Goal: Find specific page/section: Find specific page/section

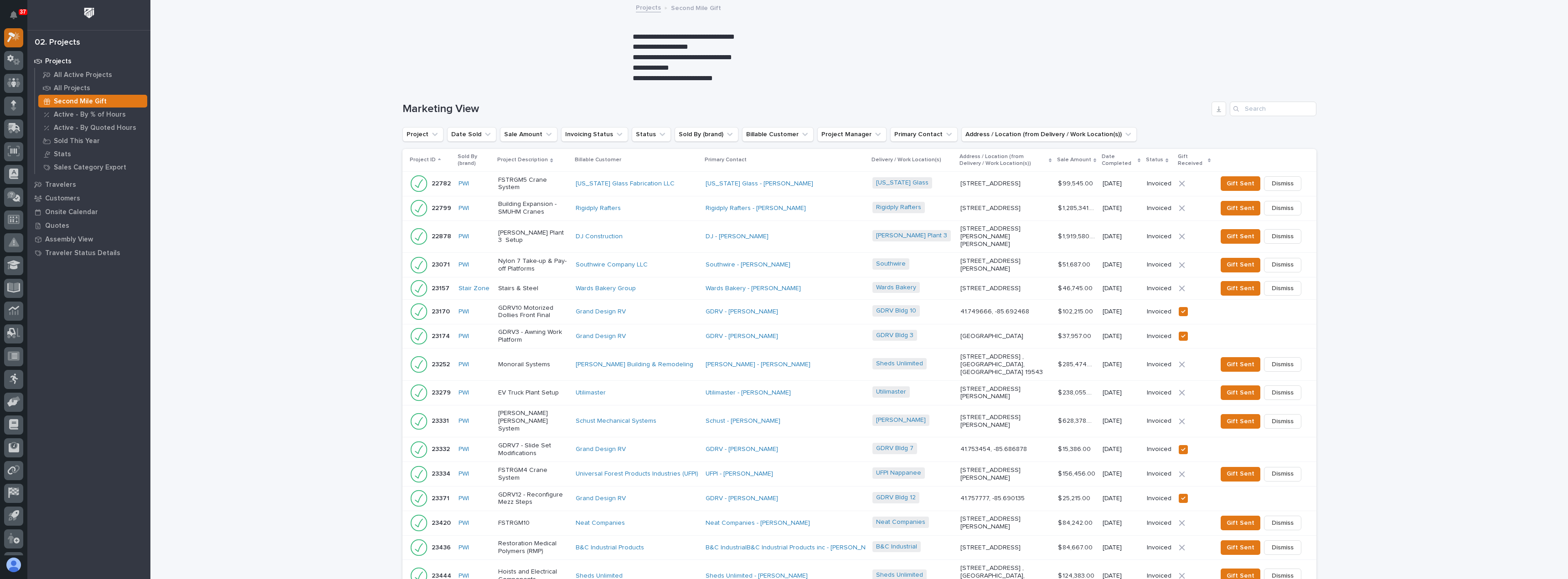
click at [11, 37] on icon at bounding box center [11, 38] width 8 height 10
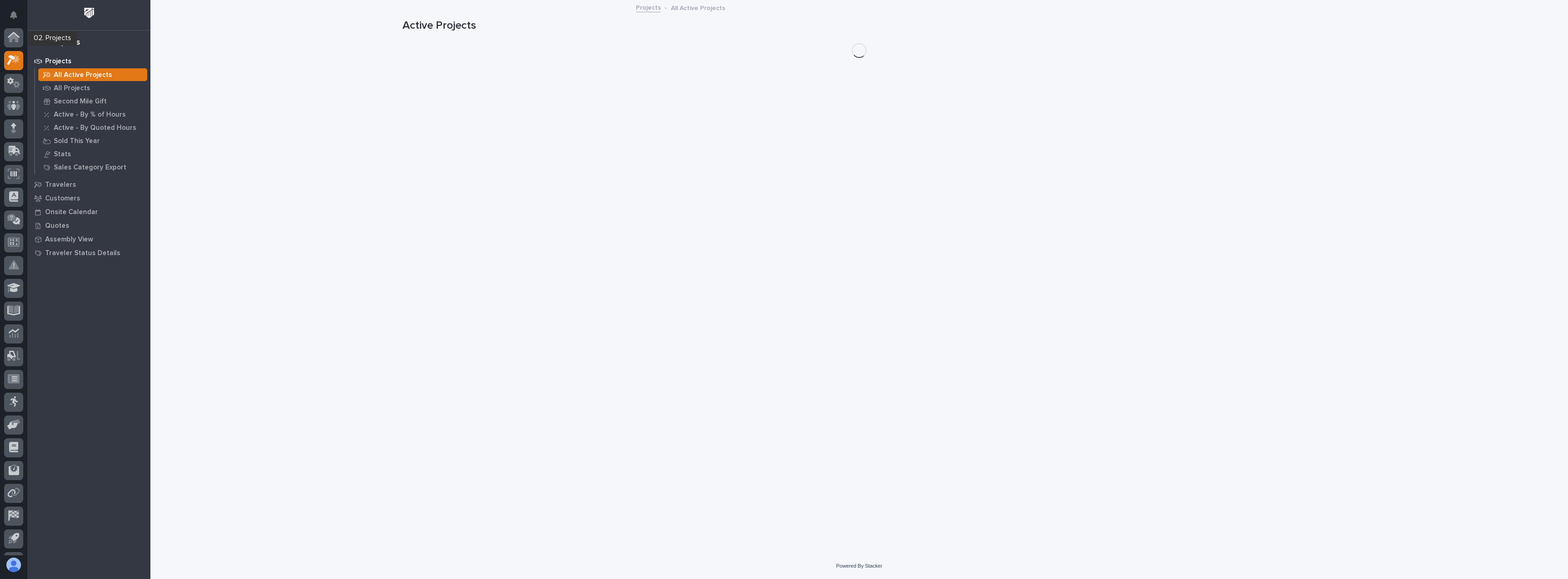
scroll to position [23, 0]
click at [89, 15] on img at bounding box center [89, 13] width 17 height 17
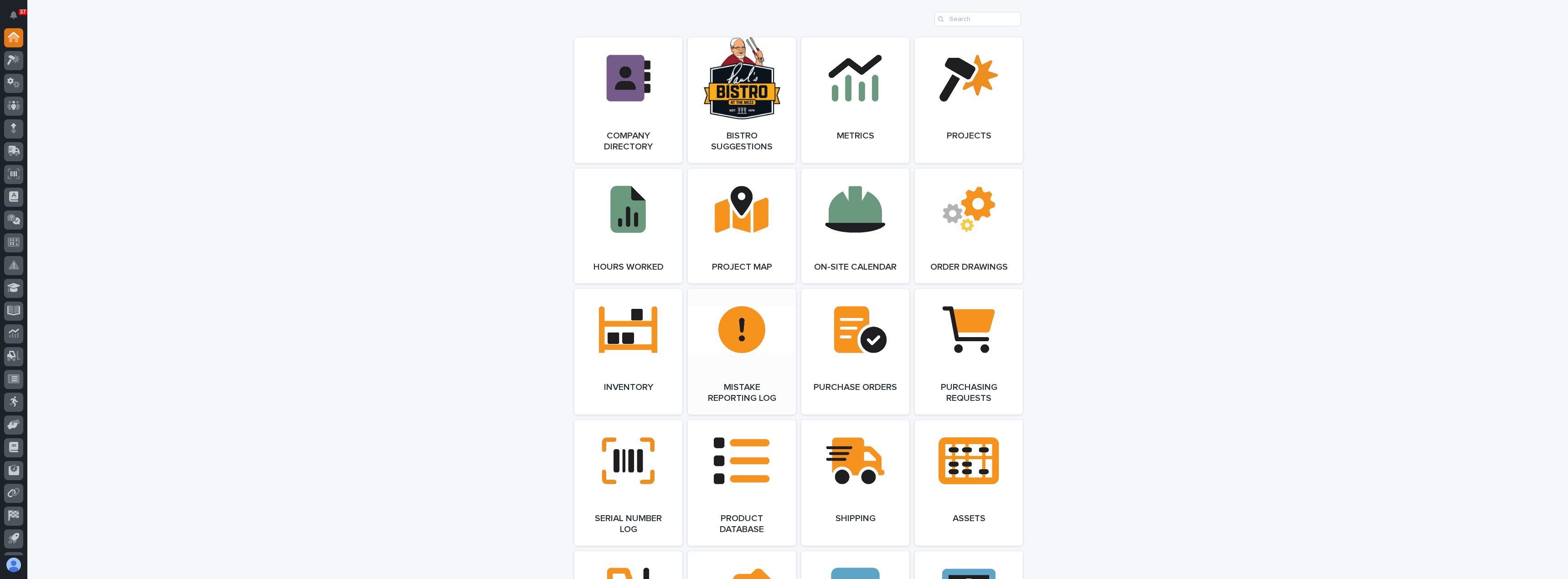
scroll to position [729, 0]
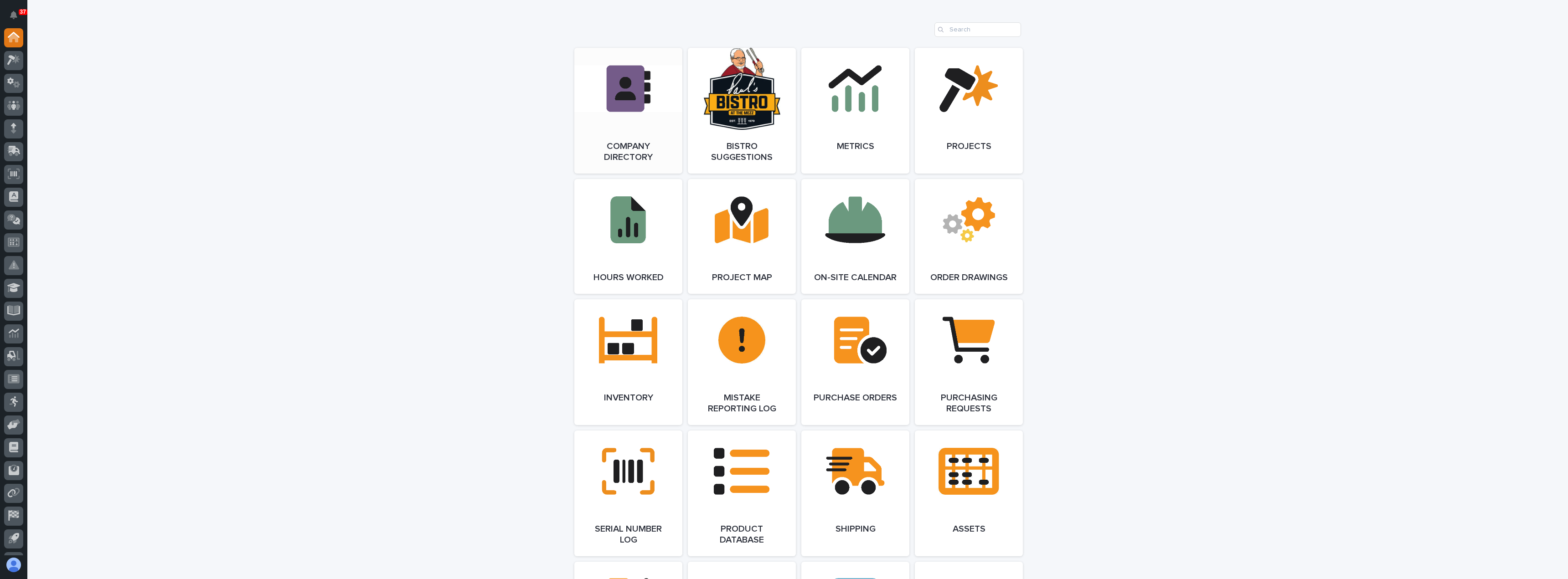
click at [654, 150] on link "Open Link" at bounding box center [628, 111] width 108 height 126
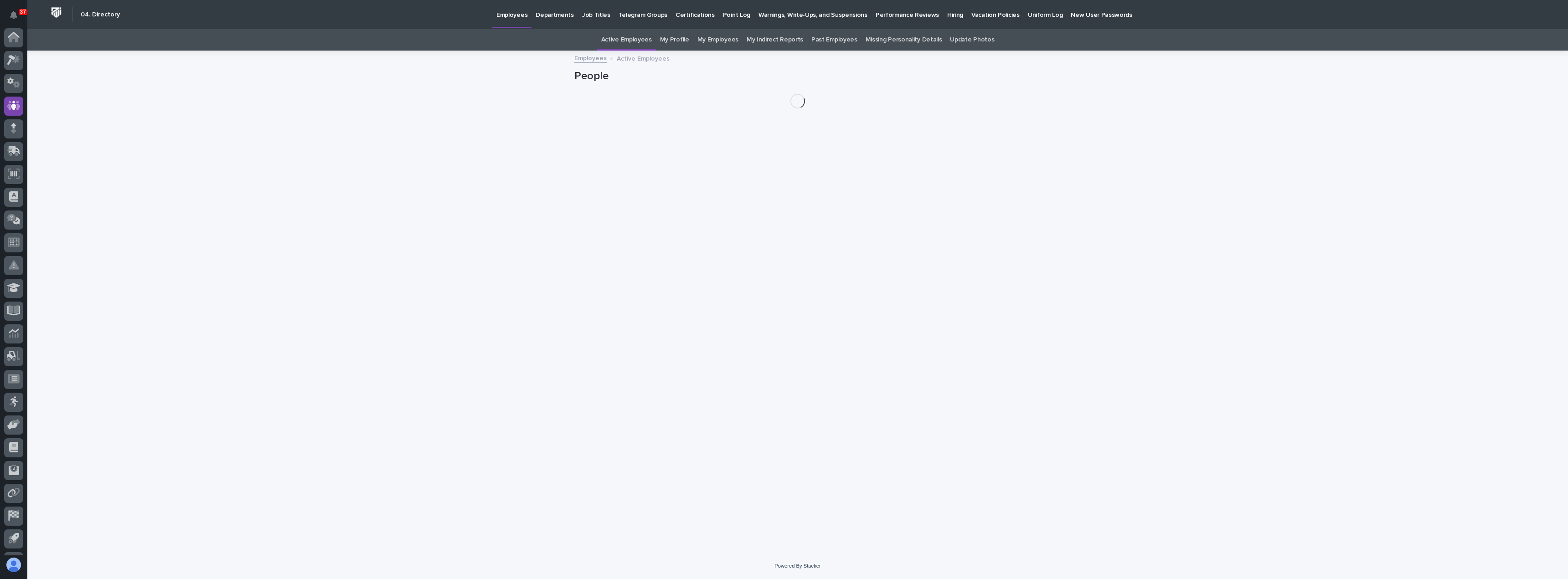
scroll to position [43, 0]
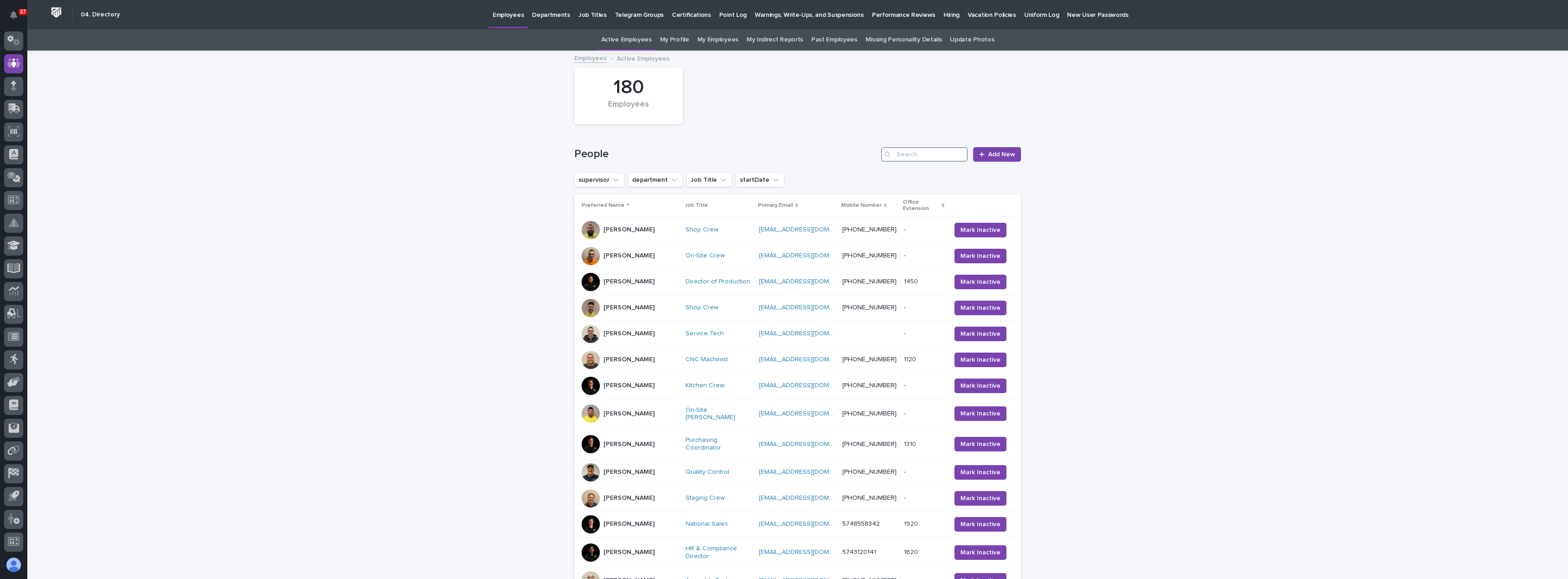
click at [919, 155] on input "Search" at bounding box center [925, 154] width 86 height 15
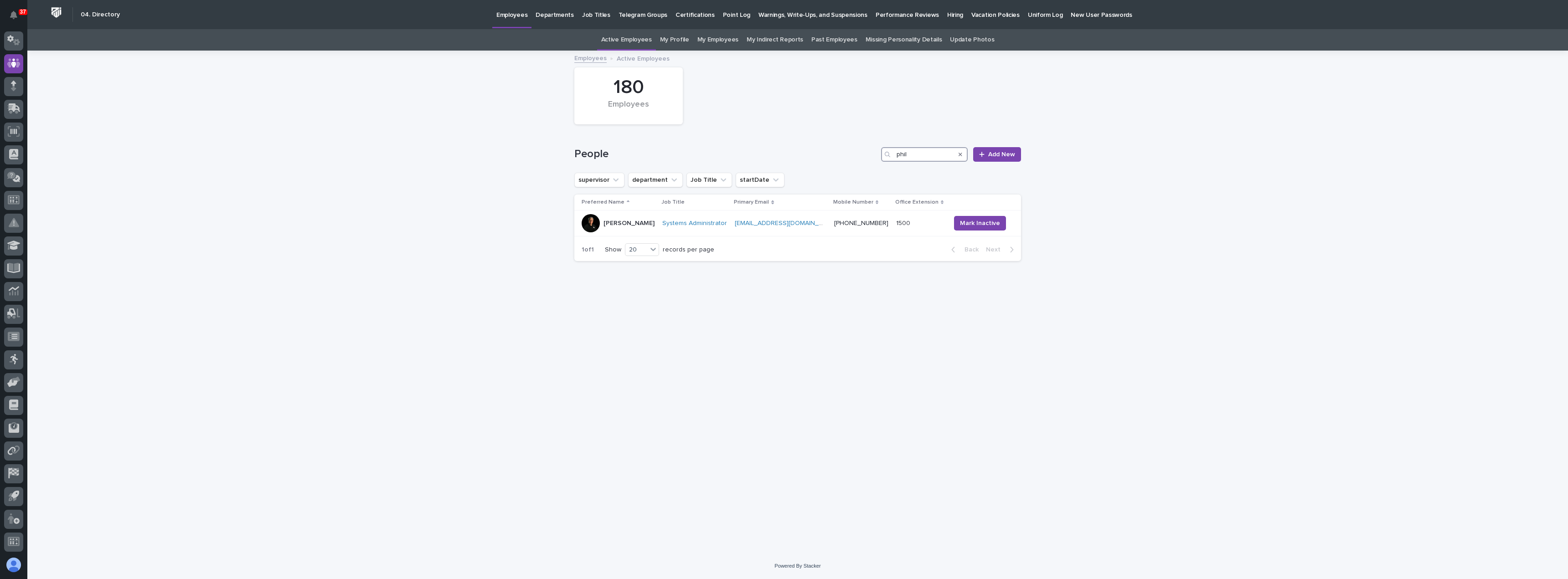
type input "phil"
